Goal: Task Accomplishment & Management: Manage account settings

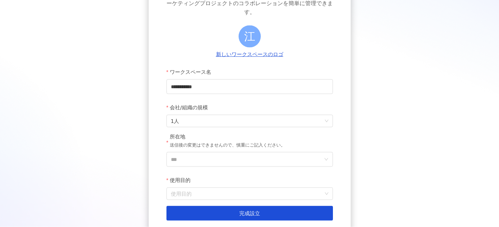
scroll to position [106, 0]
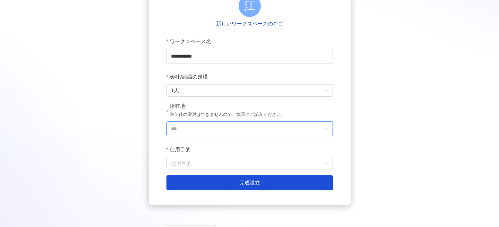
click at [186, 122] on input "***" at bounding box center [247, 129] width 152 height 14
click at [269, 39] on div "**********" at bounding box center [250, 65] width 202 height 279
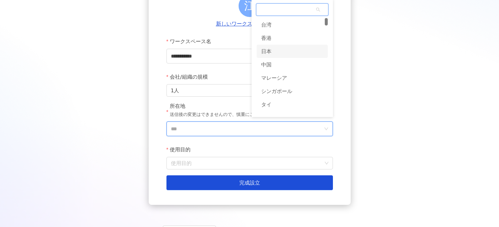
scroll to position [0, 0]
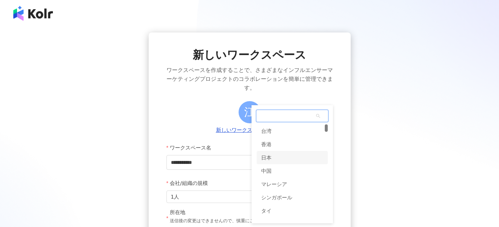
click at [265, 151] on div "日本" at bounding box center [266, 157] width 10 height 13
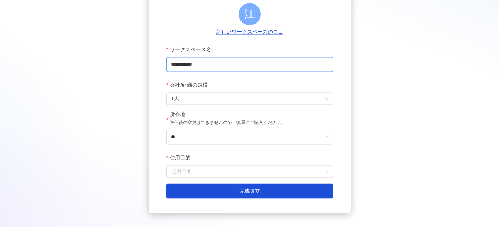
scroll to position [106, 0]
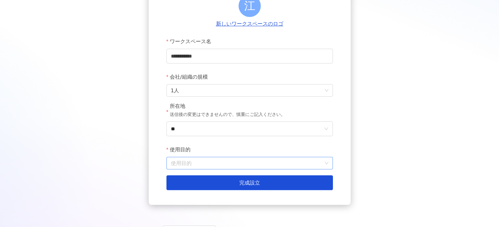
click at [184, 159] on input "使用目的" at bounding box center [249, 163] width 157 height 12
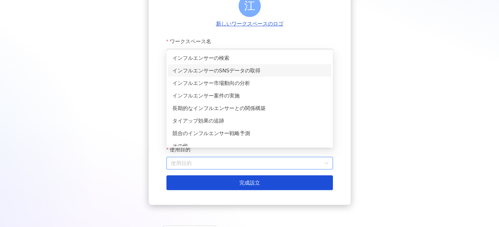
click at [192, 69] on div "インフルエンサーのSNSデータの取得" at bounding box center [249, 71] width 155 height 8
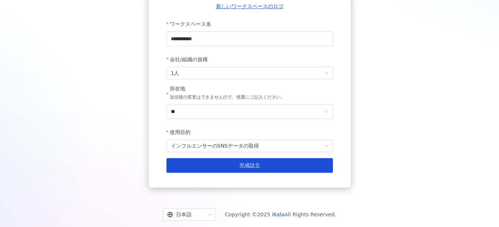
scroll to position [132, 0]
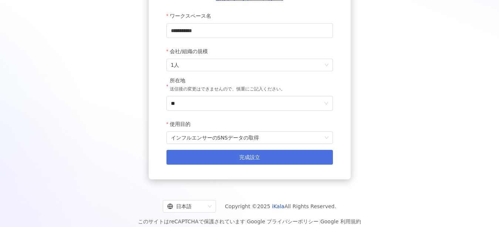
click at [252, 155] on span "完成設立" at bounding box center [249, 158] width 21 height 6
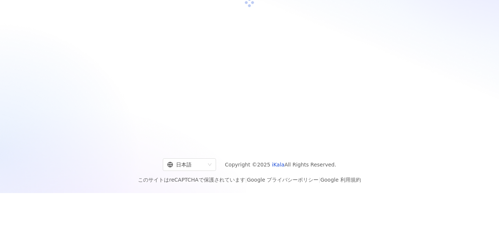
scroll to position [0, 0]
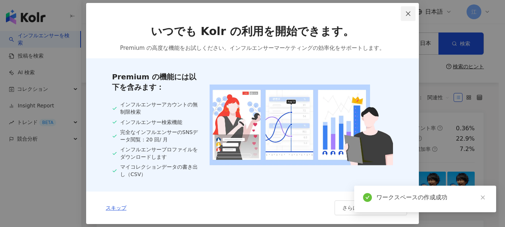
click at [409, 15] on icon "close" at bounding box center [408, 14] width 6 height 6
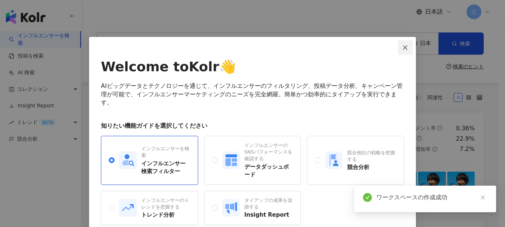
click at [403, 46] on icon "close" at bounding box center [405, 47] width 4 height 4
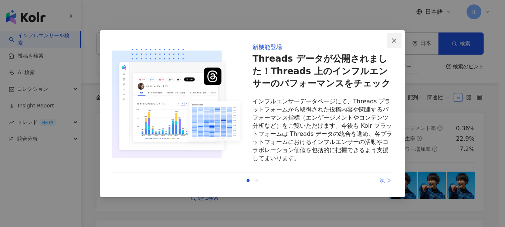
click at [393, 38] on icon "close" at bounding box center [394, 41] width 6 height 6
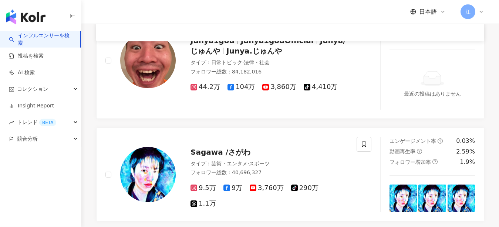
scroll to position [319, 0]
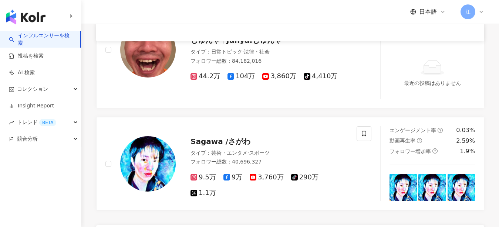
click at [40, 38] on link "インフルエンサーを検索" at bounding box center [41, 39] width 65 height 14
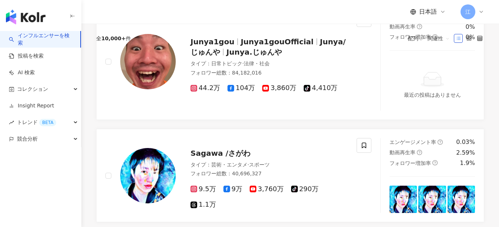
scroll to position [0, 0]
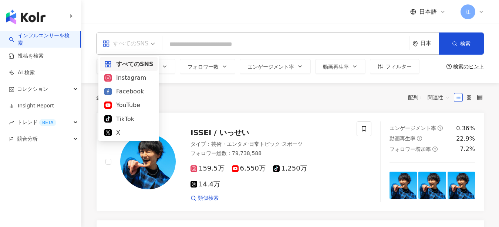
click at [138, 41] on div "すべてのSNS" at bounding box center [125, 44] width 46 height 12
click at [137, 62] on div "すべてのSNS" at bounding box center [128, 64] width 49 height 9
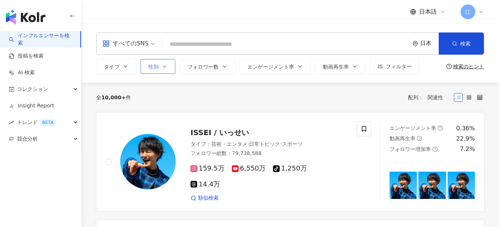
click at [153, 67] on span "性別" at bounding box center [153, 67] width 10 height 6
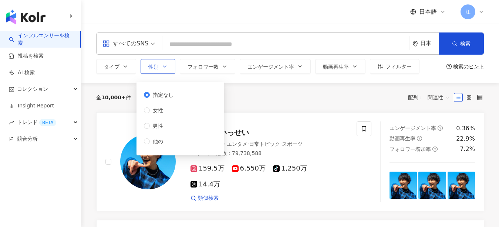
click at [153, 67] on span "性別" at bounding box center [153, 67] width 10 height 6
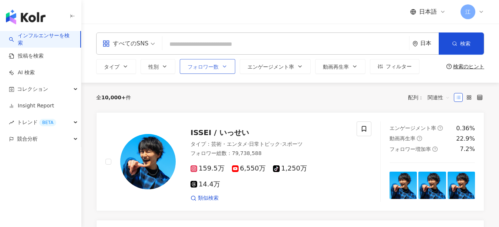
click at [207, 67] on button "フォロワー数" at bounding box center [207, 66] width 55 height 15
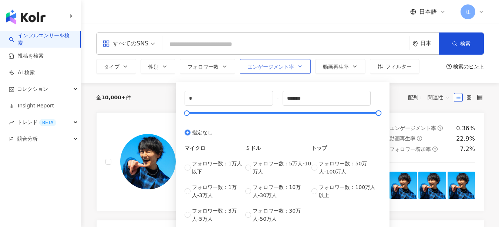
click at [252, 65] on span "エンゲージメント率" at bounding box center [270, 67] width 47 height 6
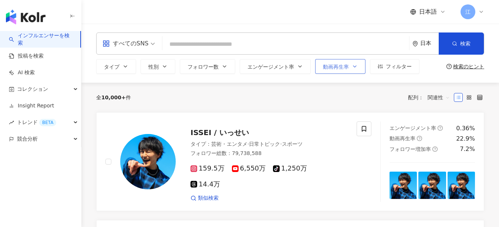
click at [323, 64] on span "動画再生率" at bounding box center [336, 67] width 26 height 6
click at [386, 66] on span "フィルター" at bounding box center [399, 67] width 26 height 6
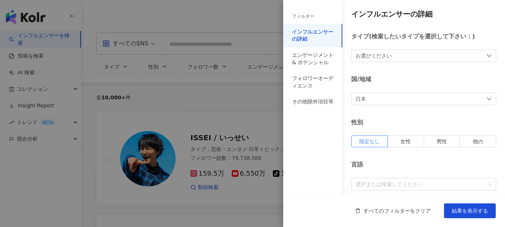
click at [369, 58] on div "お選びください" at bounding box center [374, 56] width 36 height 8
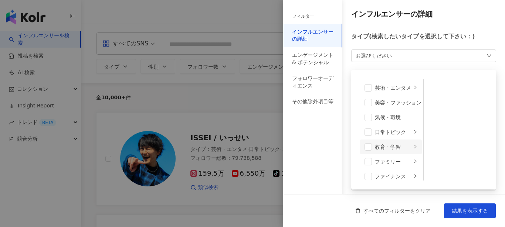
click at [399, 141] on li "教育・学習" at bounding box center [391, 147] width 62 height 15
click at [430, 89] on span at bounding box center [433, 87] width 7 height 7
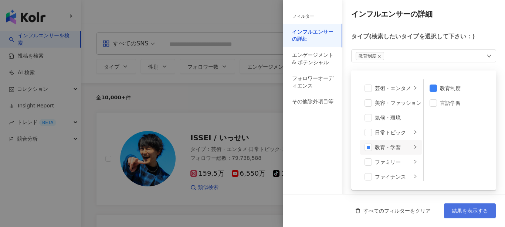
click at [475, 209] on span "結果を表示する" at bounding box center [470, 211] width 36 height 6
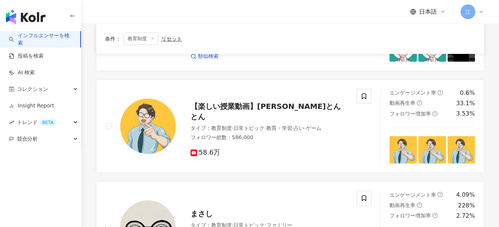
scroll to position [266, 0]
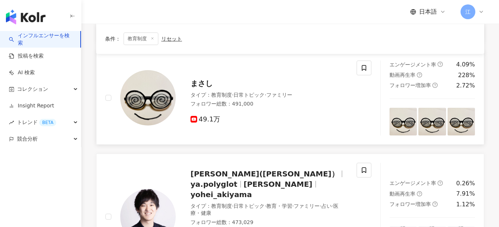
click at [158, 98] on img at bounding box center [147, 97] width 55 height 55
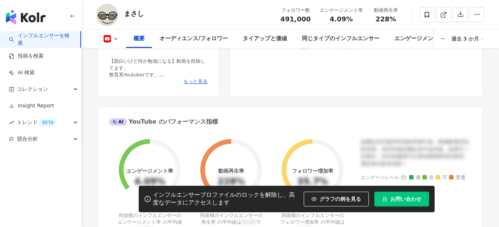
scroll to position [266, 0]
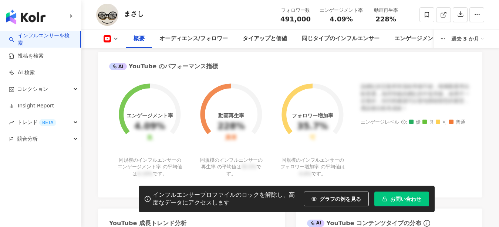
click at [34, 36] on link "インフルエンサーを検索" at bounding box center [41, 39] width 65 height 14
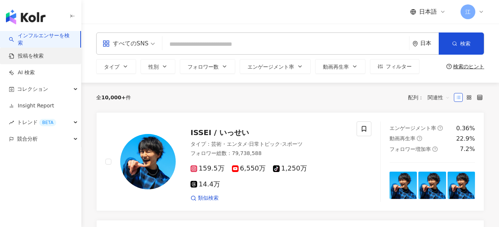
click at [30, 57] on link "投稿を検索" at bounding box center [26, 55] width 35 height 7
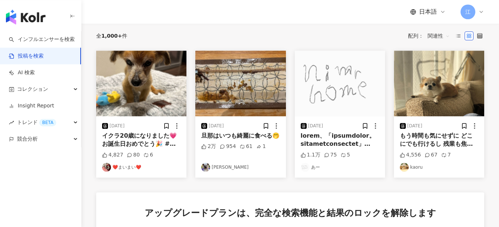
scroll to position [106, 0]
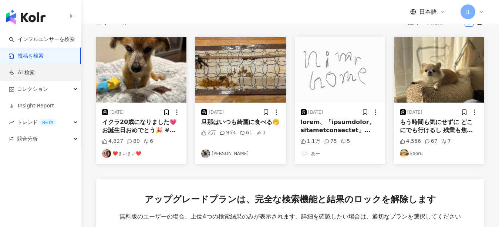
click at [23, 71] on link "AI 検索" at bounding box center [22, 72] width 26 height 7
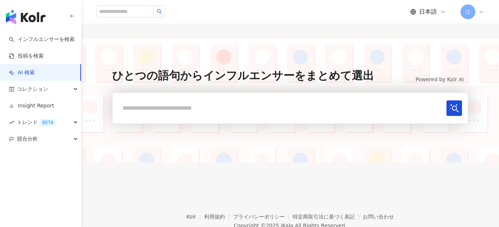
click at [212, 113] on input "text" at bounding box center [280, 108] width 325 height 15
type input "*"
type input "*******"
click at [450, 109] on icon "submit" at bounding box center [454, 108] width 9 height 9
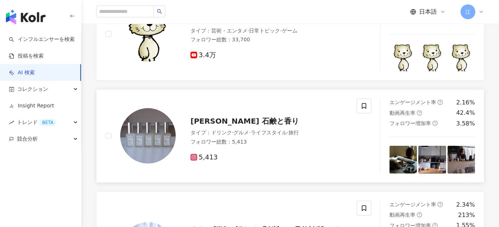
scroll to position [692, 0]
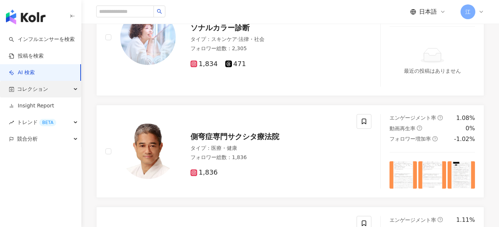
click at [18, 85] on span "コレクション" at bounding box center [32, 89] width 31 height 17
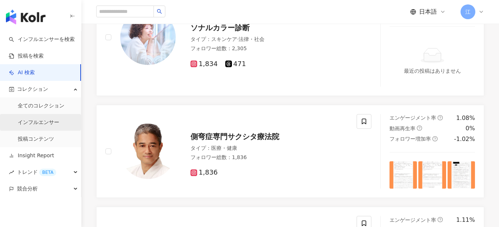
click at [41, 122] on link "インフルエンサー" at bounding box center [38, 122] width 41 height 7
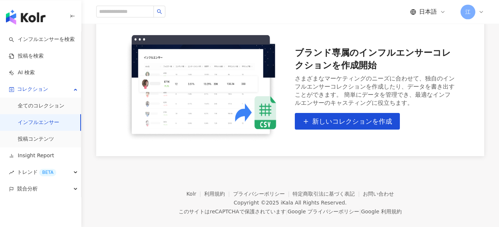
scroll to position [74, 0]
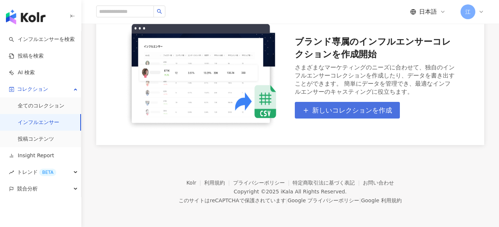
click at [348, 109] on span "新しいコレクションを作成" at bounding box center [352, 110] width 80 height 8
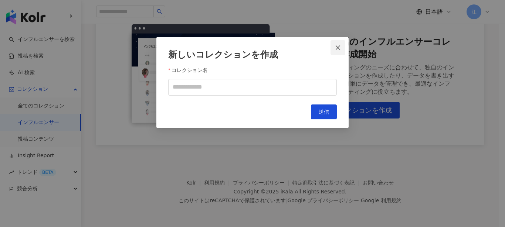
click at [339, 44] on button "Close" at bounding box center [337, 47] width 15 height 15
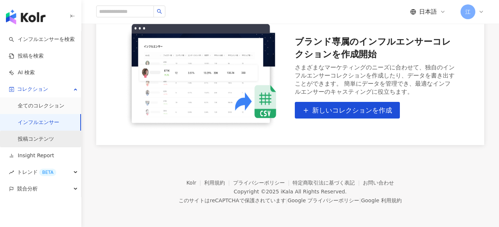
click at [23, 138] on link "投稿コンテンツ" at bounding box center [36, 139] width 36 height 7
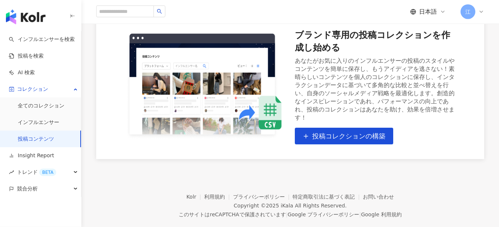
scroll to position [74, 0]
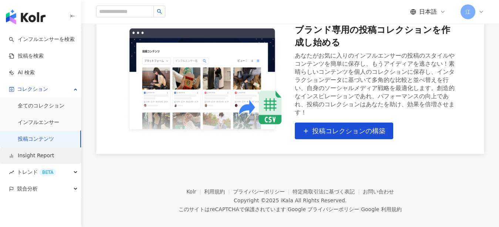
click at [37, 157] on link "Insight Report" at bounding box center [31, 155] width 45 height 7
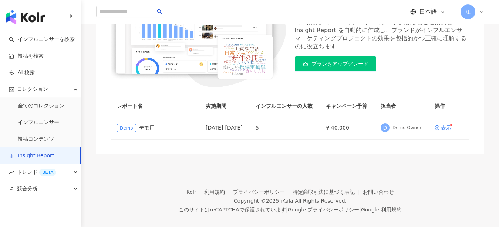
scroll to position [137, 0]
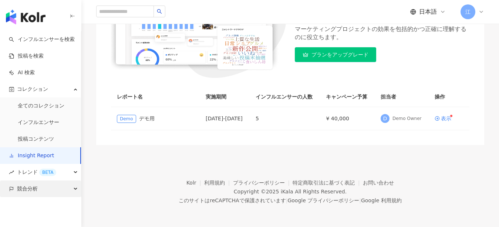
click at [24, 190] on span "競合分析" at bounding box center [27, 189] width 21 height 17
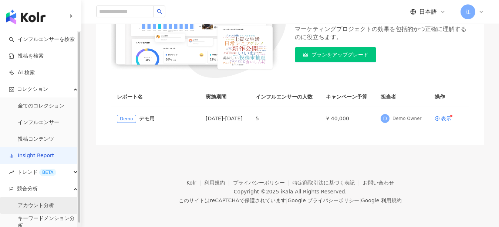
click at [25, 204] on link "アカウント分析" at bounding box center [36, 205] width 36 height 7
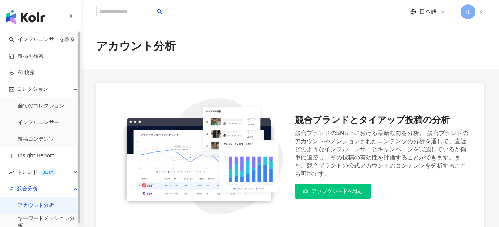
click at [31, 12] on img "button" at bounding box center [26, 17] width 40 height 15
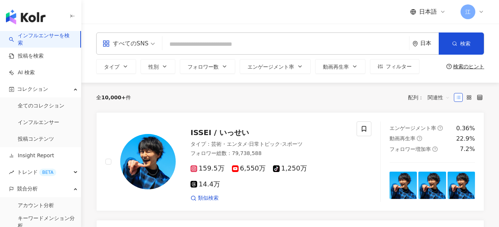
click at [486, 10] on div "日本語 江" at bounding box center [289, 12] width 417 height 24
click at [478, 9] on icon at bounding box center [481, 12] width 6 height 6
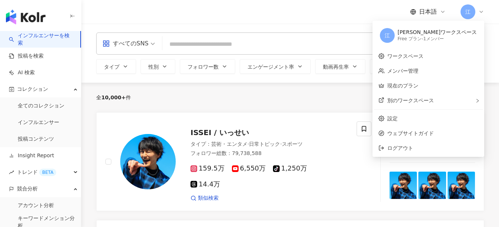
click at [394, 34] on span "江" at bounding box center [387, 35] width 15 height 15
click at [423, 55] on link "ワークスペース" at bounding box center [405, 56] width 36 height 6
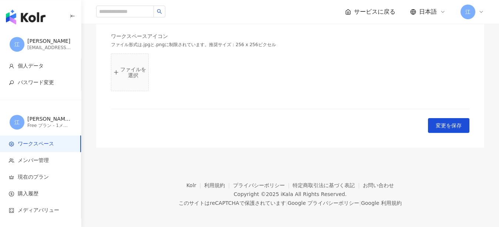
scroll to position [247, 0]
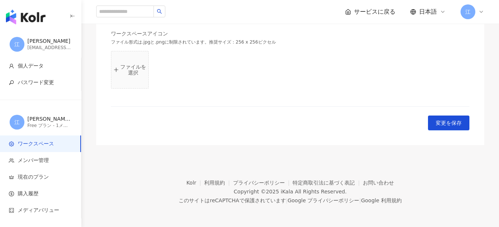
click at [140, 67] on p "ファイルを選択" at bounding box center [133, 70] width 26 height 12
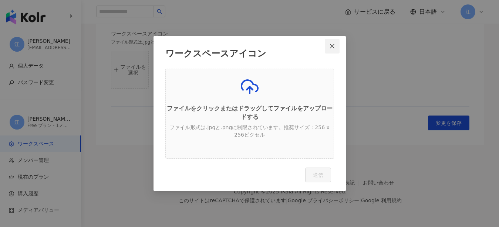
click at [334, 49] on icon "close" at bounding box center [332, 46] width 6 height 6
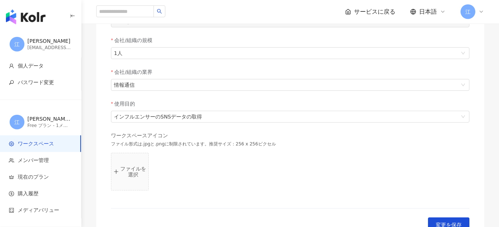
scroll to position [140, 0]
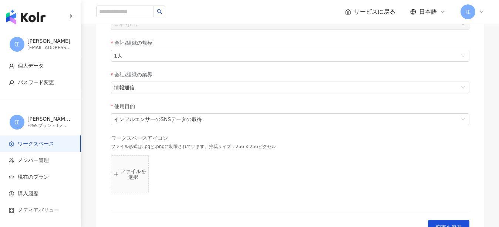
click at [480, 11] on icon at bounding box center [481, 12] width 6 height 6
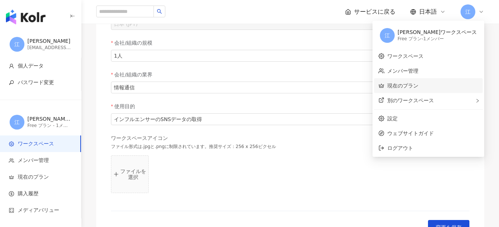
click at [418, 87] on link "現在のプラン" at bounding box center [402, 86] width 31 height 6
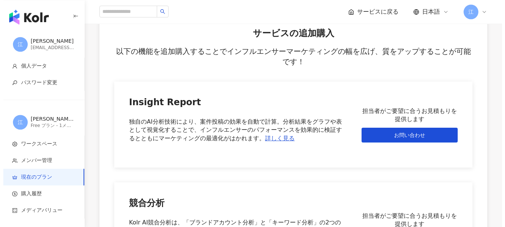
scroll to position [479, 0]
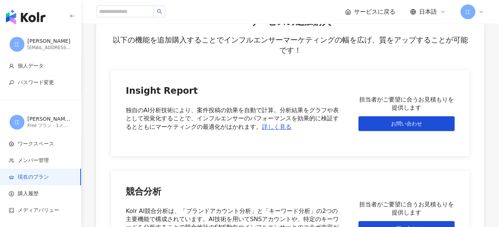
click at [478, 11] on div "江" at bounding box center [472, 11] width 24 height 15
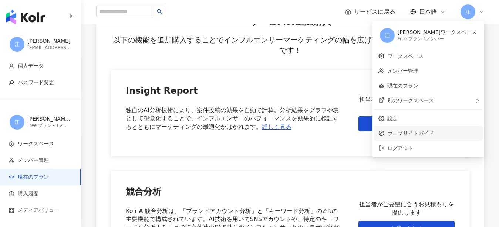
click at [435, 131] on span "ウェブサイトガイド" at bounding box center [432, 133] width 91 height 8
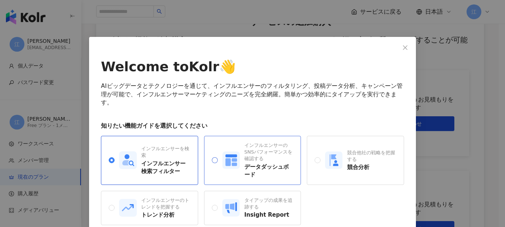
click at [241, 144] on div "インフルエンサーのSNSパフォーマンスを確認する データダッシュボード" at bounding box center [257, 160] width 71 height 37
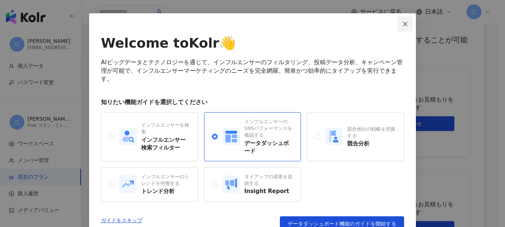
click at [404, 21] on icon "close" at bounding box center [405, 24] width 6 height 6
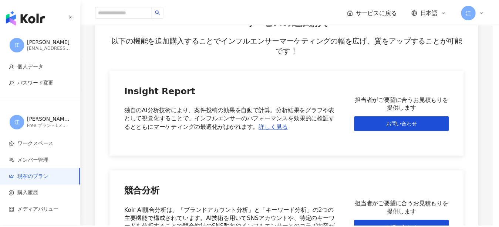
scroll to position [0, 0]
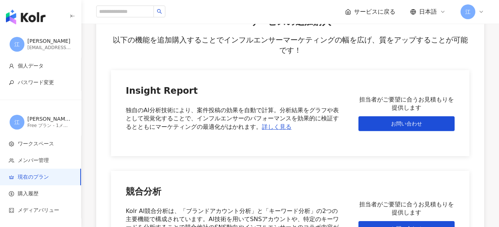
click at [24, 45] on div "江 [PERSON_NAME] [EMAIL_ADDRESS][DOMAIN_NAME]" at bounding box center [40, 44] width 81 height 27
click at [30, 66] on span "個人データ" at bounding box center [31, 65] width 26 height 7
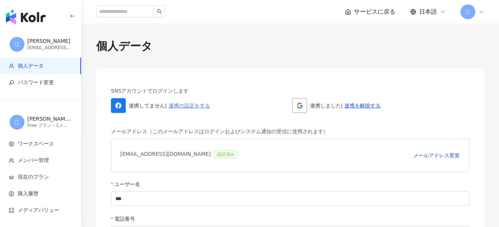
click at [187, 105] on link "連携の設定をする" at bounding box center [189, 106] width 41 height 6
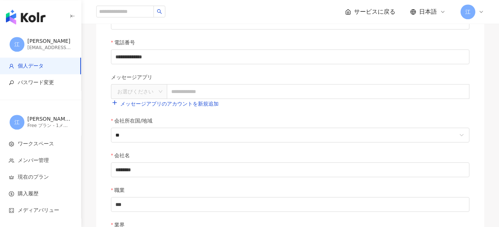
scroll to position [213, 0]
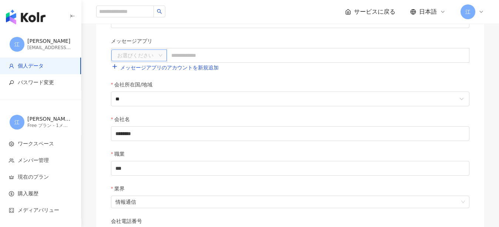
click at [139, 55] on input "search" at bounding box center [135, 55] width 42 height 11
click at [130, 75] on div "LINE" at bounding box center [139, 71] width 52 height 13
click at [200, 58] on input "text" at bounding box center [318, 55] width 302 height 15
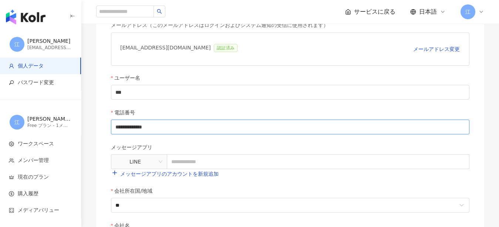
drag, startPoint x: 123, startPoint y: 129, endPoint x: 190, endPoint y: 133, distance: 67.4
click at [190, 133] on input "**********" at bounding box center [290, 127] width 358 height 15
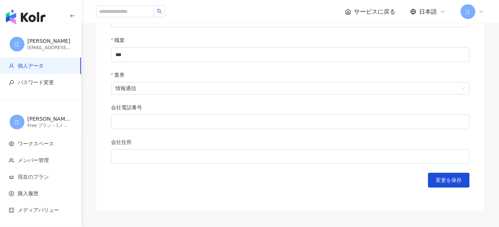
scroll to position [373, 0]
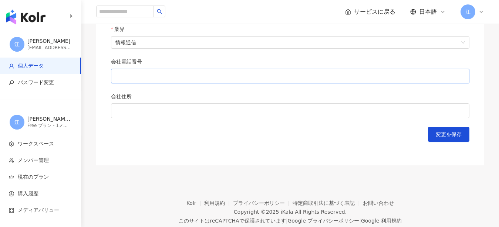
type input "**********"
click at [130, 77] on input "会社電話番号" at bounding box center [290, 76] width 358 height 15
type input "**********"
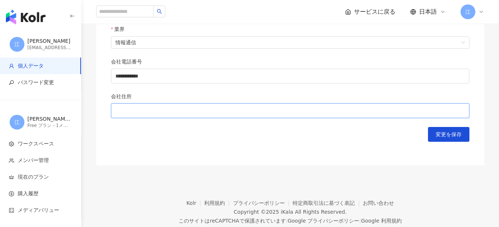
click at [118, 115] on input "会社住所" at bounding box center [290, 111] width 358 height 15
type input "**********"
click at [450, 136] on span "変更を保存" at bounding box center [448, 135] width 26 height 6
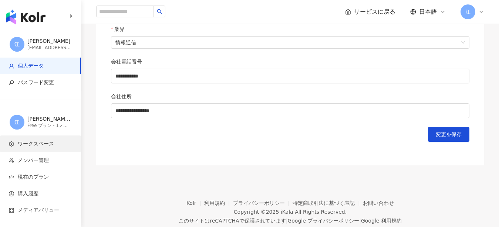
click at [36, 144] on span "ワークスペース" at bounding box center [36, 143] width 36 height 7
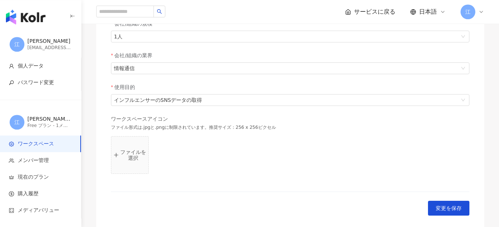
scroll to position [160, 0]
click at [32, 157] on span "メンバー管理" at bounding box center [33, 160] width 31 height 7
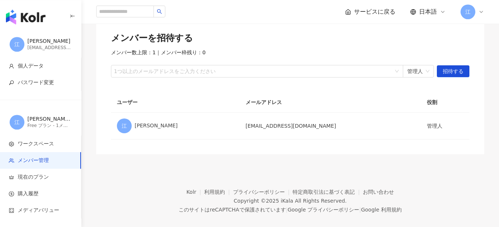
scroll to position [53, 0]
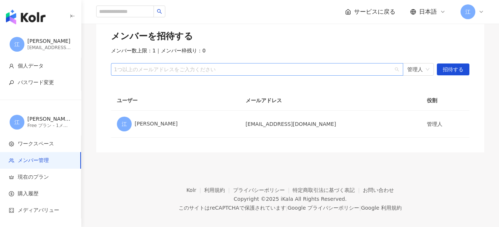
click at [147, 69] on div at bounding box center [252, 70] width 281 height 6
type input "*"
type input "**********"
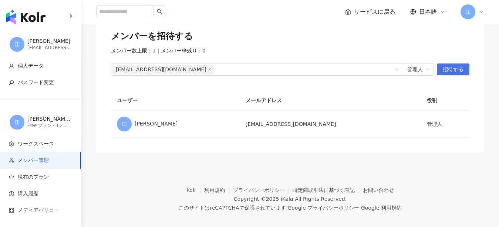
click at [454, 68] on span "招待する" at bounding box center [452, 70] width 21 height 12
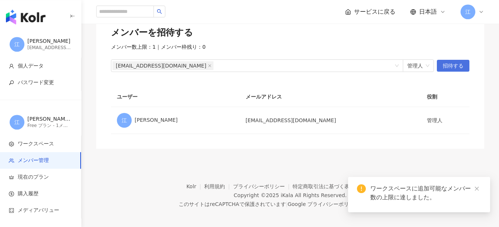
scroll to position [61, 0]
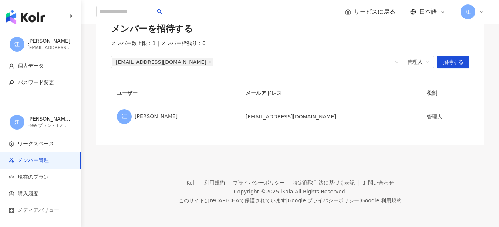
click at [19, 159] on span "メンバー管理" at bounding box center [33, 160] width 31 height 7
click at [33, 177] on span "現在のプラン" at bounding box center [33, 177] width 31 height 7
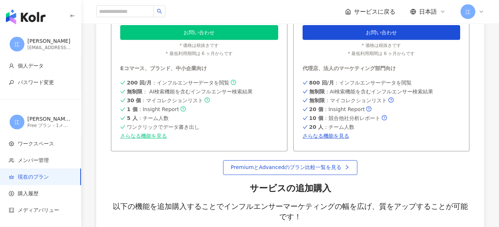
scroll to position [319, 0]
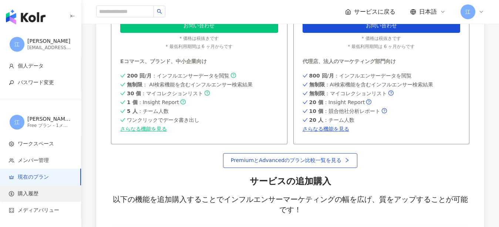
click at [29, 197] on span "購入履歴" at bounding box center [28, 193] width 21 height 7
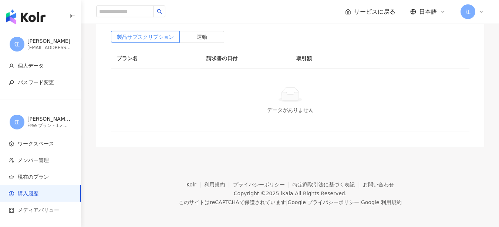
scroll to position [54, 0]
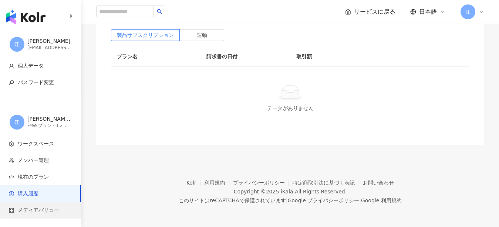
click at [27, 211] on span "メディアバリュー" at bounding box center [38, 210] width 41 height 7
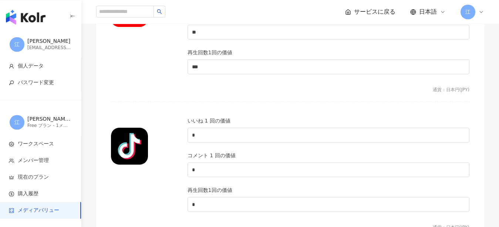
scroll to position [550, 0]
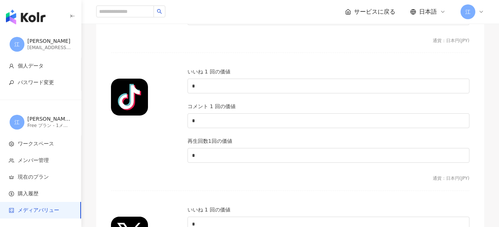
click at [35, 210] on span "メディアバリュー" at bounding box center [38, 210] width 41 height 7
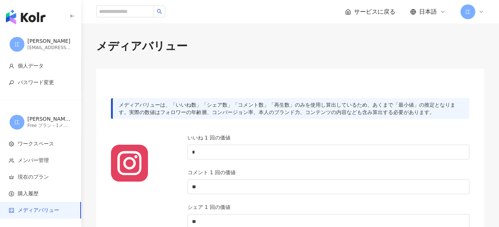
click at [71, 16] on icon "button" at bounding box center [72, 16] width 6 height 6
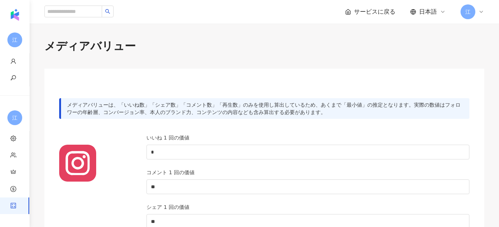
click at [383, 9] on span "サービスに戻る" at bounding box center [374, 12] width 41 height 8
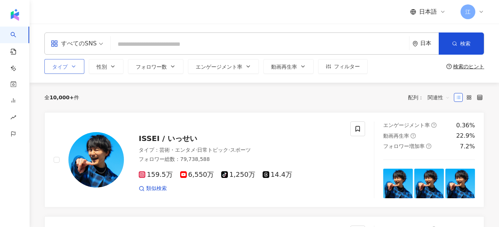
click at [71, 66] on icon "button" at bounding box center [74, 67] width 6 height 6
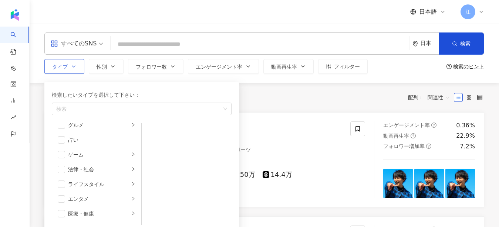
scroll to position [256, 0]
click at [81, 141] on div "商品販売" at bounding box center [101, 142] width 67 height 8
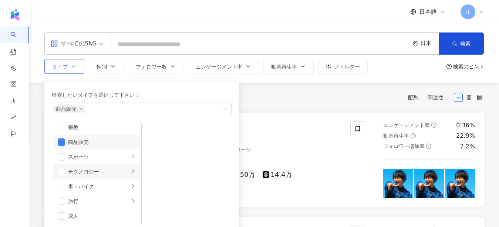
click at [78, 169] on div "テクノロジー" at bounding box center [98, 172] width 61 height 8
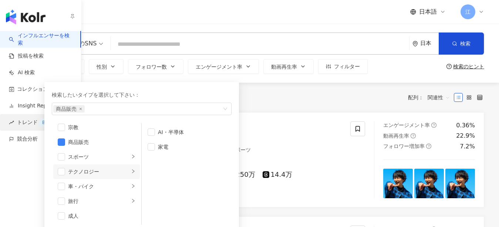
click at [28, 120] on span "トレンド BETA" at bounding box center [36, 122] width 39 height 17
